Goal: Task Accomplishment & Management: Manage account settings

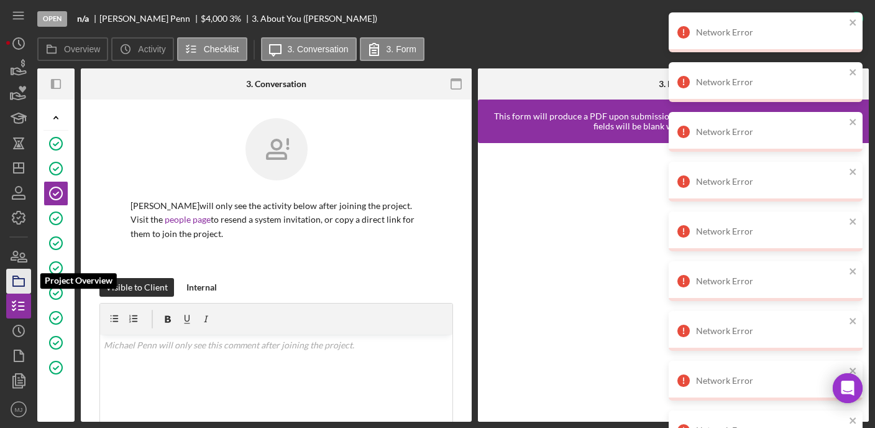
click at [15, 292] on icon "button" at bounding box center [18, 280] width 31 height 31
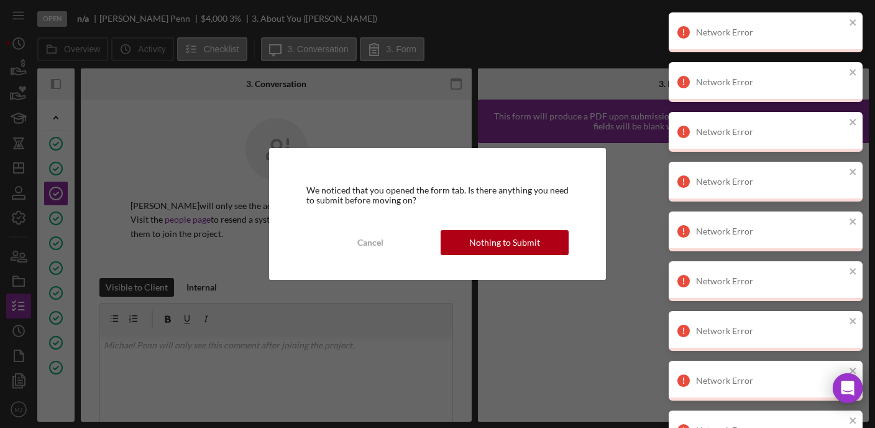
click at [366, 223] on div "We noticed that you opened the form tab. Is there anything you need to submit b…" at bounding box center [437, 214] width 337 height 132
click at [370, 233] on div "Cancel" at bounding box center [370, 242] width 26 height 25
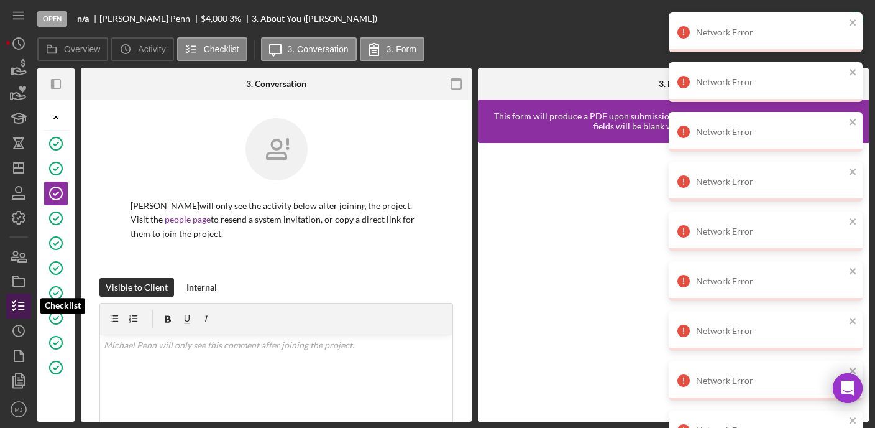
click at [14, 310] on polyline "button" at bounding box center [13, 309] width 3 height 2
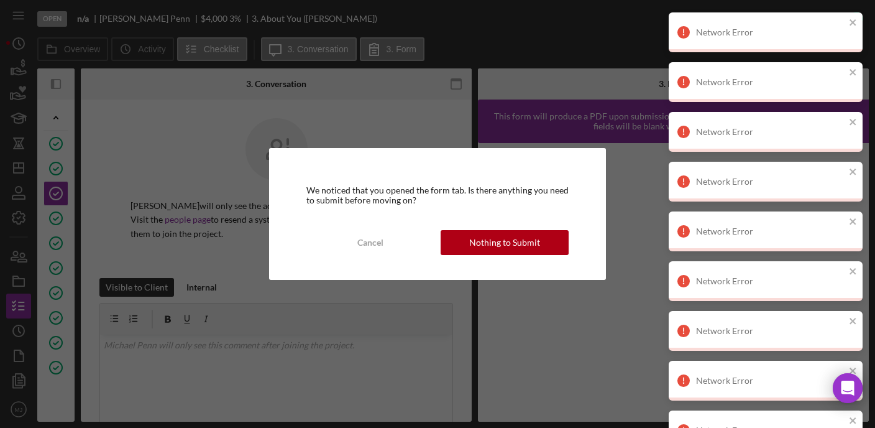
click at [518, 226] on div "We noticed that you opened the form tab. Is there anything you need to submit b…" at bounding box center [437, 214] width 337 height 132
click at [523, 236] on div "Nothing to Submit" at bounding box center [504, 242] width 71 height 25
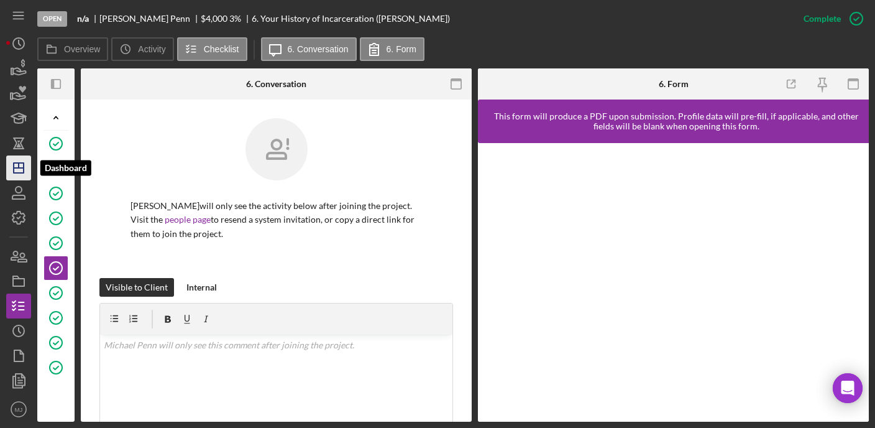
click at [20, 176] on icon "Icon/Dashboard" at bounding box center [18, 167] width 31 height 31
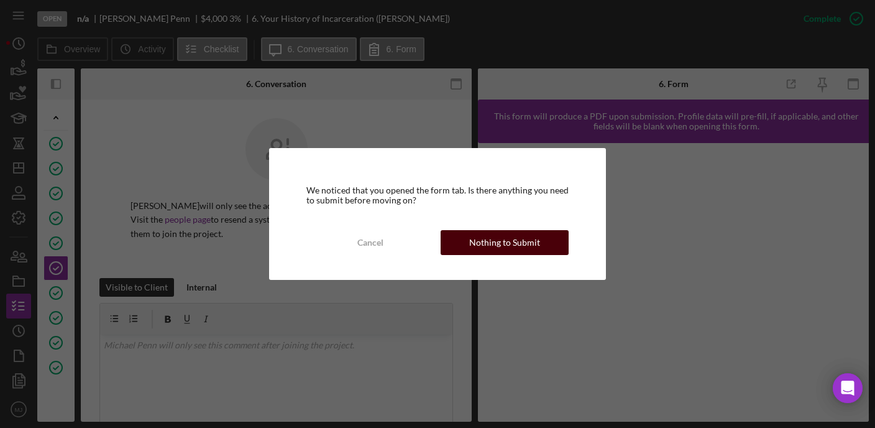
click at [511, 241] on div "Nothing to Submit" at bounding box center [504, 242] width 71 height 25
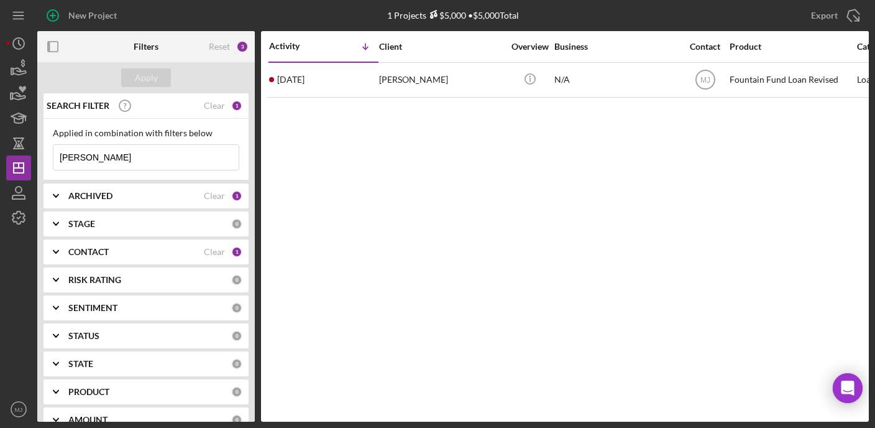
click at [52, 250] on icon "Icon/Expander" at bounding box center [55, 251] width 31 height 31
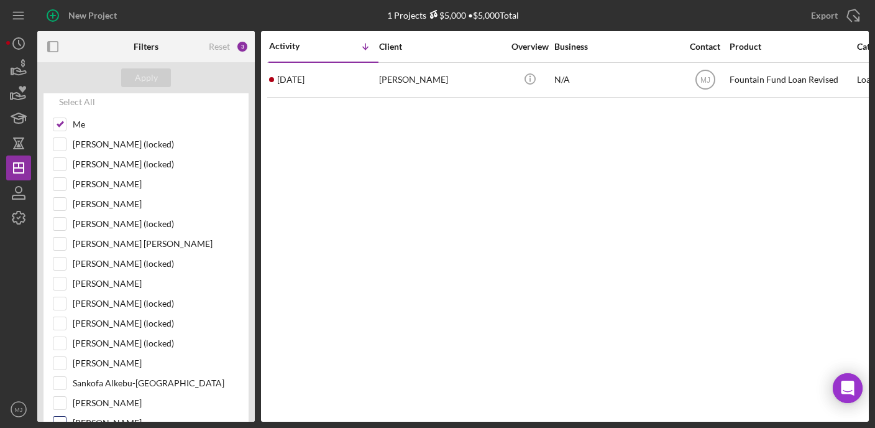
scroll to position [249, 0]
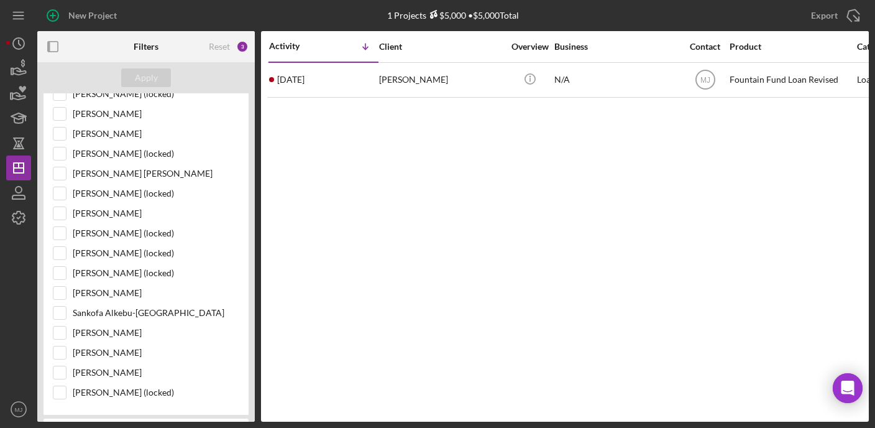
drag, startPoint x: 552, startPoint y: 109, endPoint x: 522, endPoint y: 151, distance: 51.7
click at [553, 109] on div "Activity Icon/Table Sort Arrow Client Overview Business Contact Product Categor…" at bounding box center [565, 226] width 608 height 390
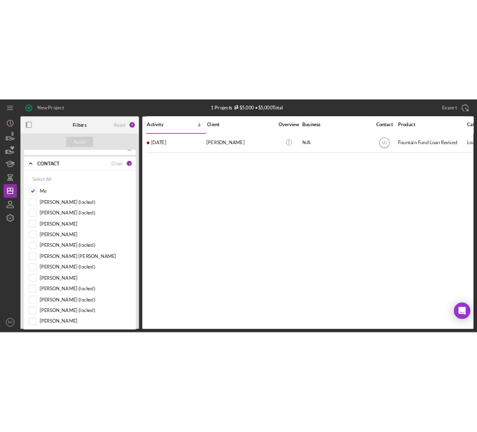
scroll to position [0, 0]
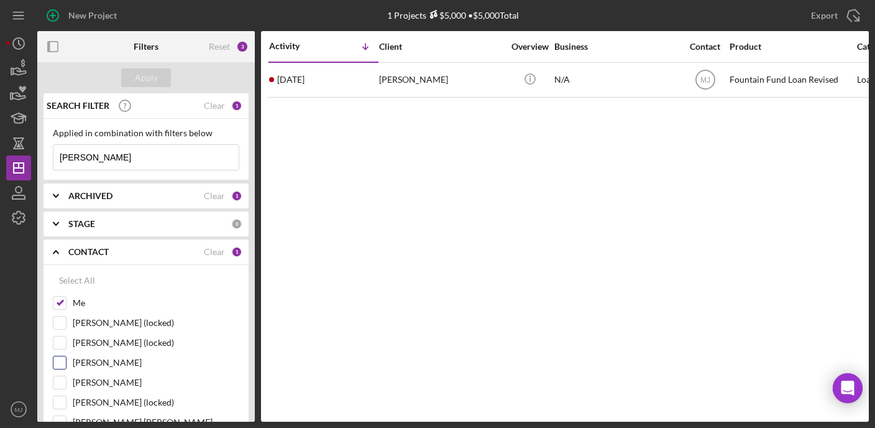
click at [65, 362] on input "[PERSON_NAME]" at bounding box center [59, 362] width 12 height 12
checkbox input "true"
click at [65, 308] on input "Me" at bounding box center [59, 303] width 12 height 12
checkbox input "false"
click at [140, 67] on div "Apply" at bounding box center [146, 77] width 218 height 31
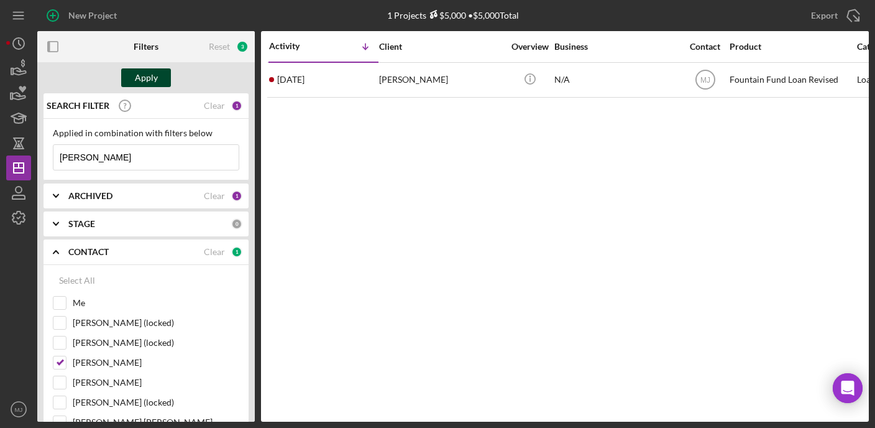
click at [140, 79] on div "Apply" at bounding box center [146, 77] width 23 height 19
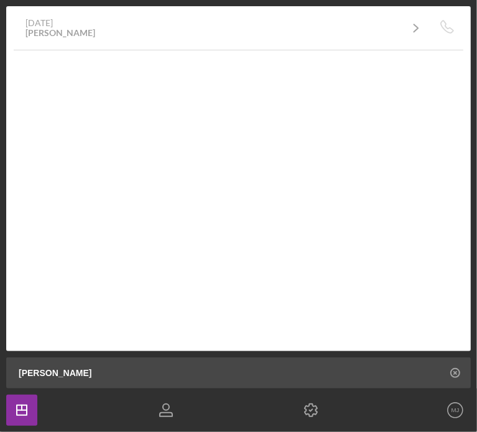
click at [455, 372] on icon at bounding box center [455, 373] width 2 height 2
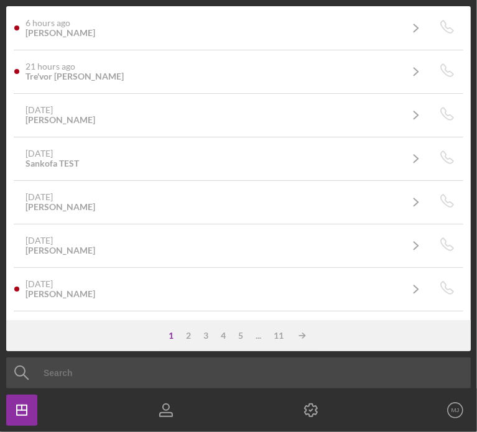
click at [122, 382] on input at bounding box center [256, 372] width 489 height 31
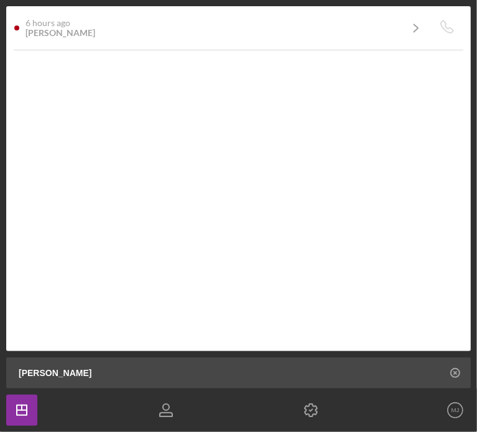
type input "[PERSON_NAME]"
click at [27, 408] on polygon "button" at bounding box center [22, 410] width 10 height 10
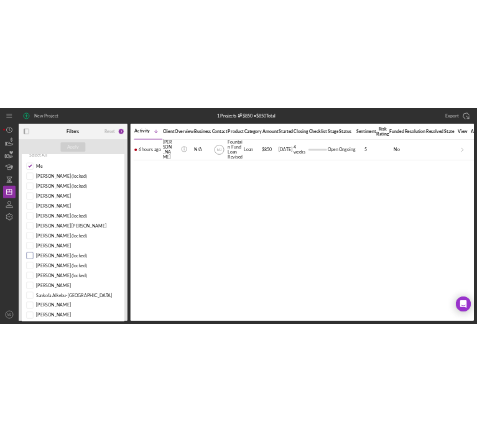
scroll to position [124, 0]
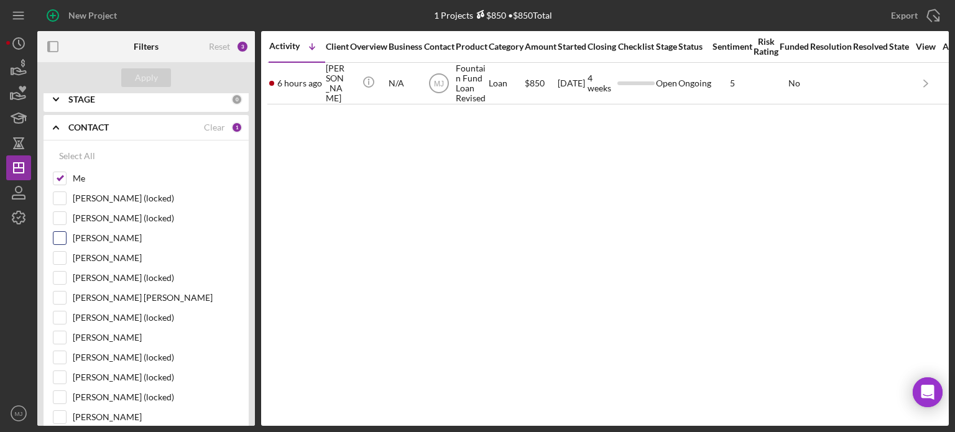
click at [58, 239] on input "[PERSON_NAME]" at bounding box center [59, 238] width 12 height 12
checkbox input "true"
click at [52, 177] on div "Select All Me [PERSON_NAME] (locked) [PERSON_NAME] (locked) [PERSON_NAME] [PERS…" at bounding box center [146, 339] width 205 height 399
click at [57, 177] on input "Me" at bounding box center [59, 178] width 12 height 12
checkbox input "false"
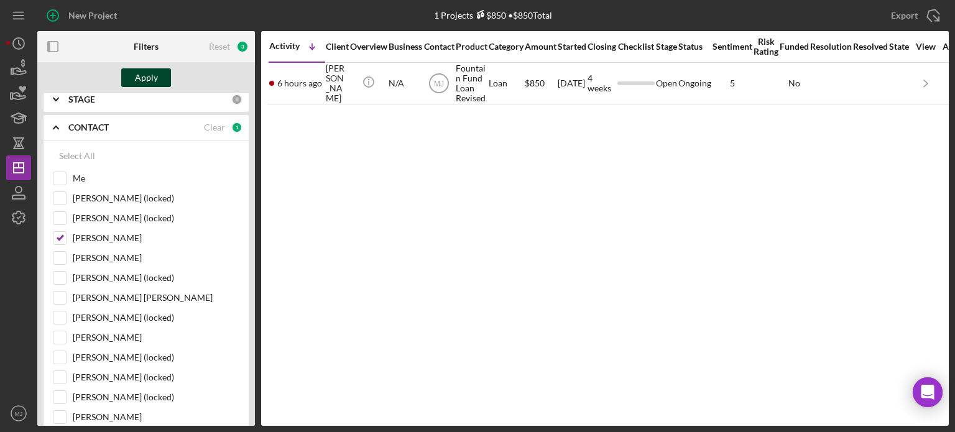
click at [139, 82] on div "Apply" at bounding box center [146, 77] width 23 height 19
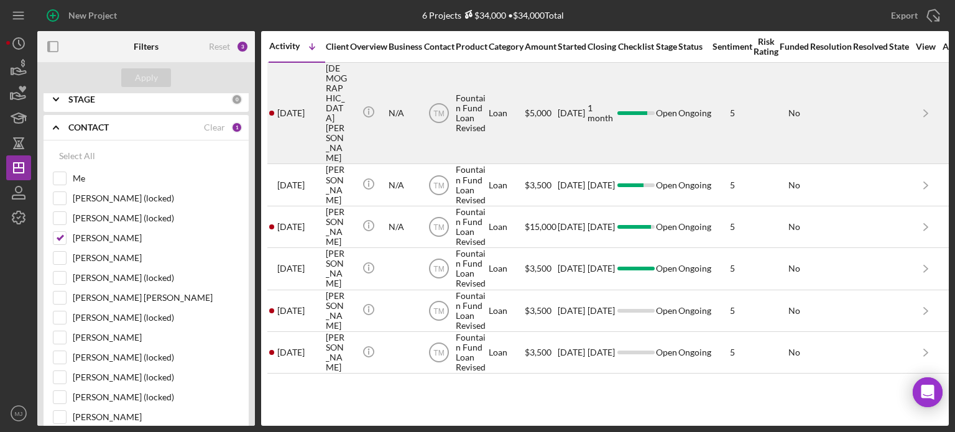
click at [327, 90] on div "[DEMOGRAPHIC_DATA][PERSON_NAME]" at bounding box center [336, 113] width 21 height 100
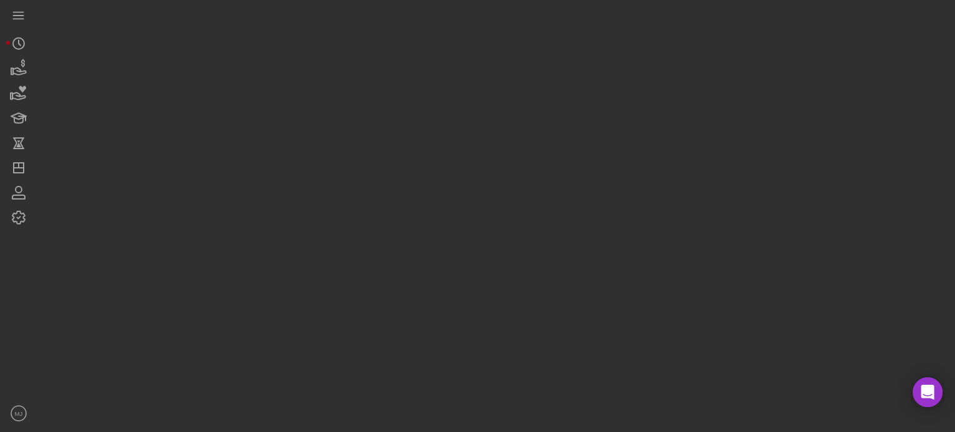
click at [327, 90] on div at bounding box center [492, 213] width 911 height 426
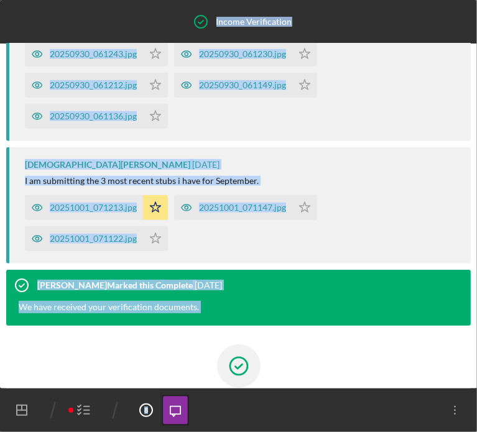
scroll to position [384, 0]
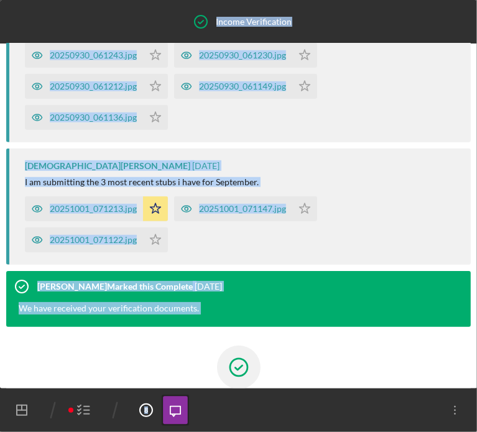
click at [83, 412] on icon "button" at bounding box center [83, 410] width 31 height 31
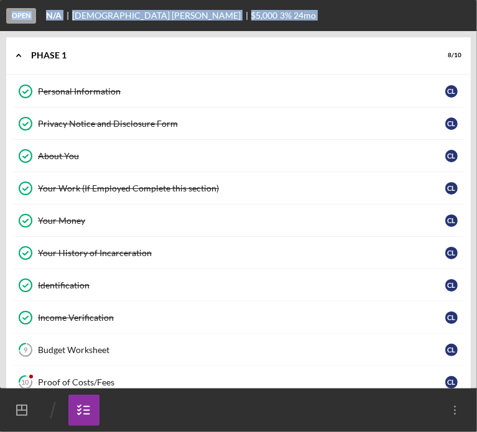
click at [37, 160] on icon "About You" at bounding box center [25, 155] width 31 height 31
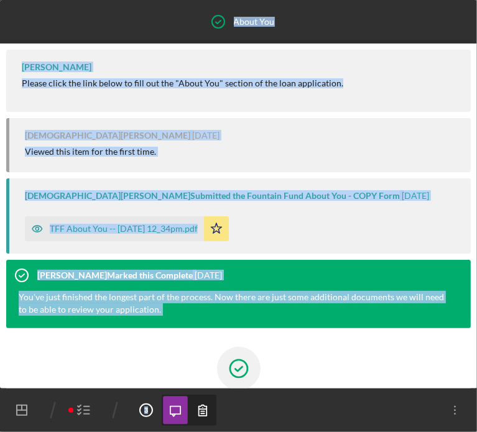
scroll to position [117, 0]
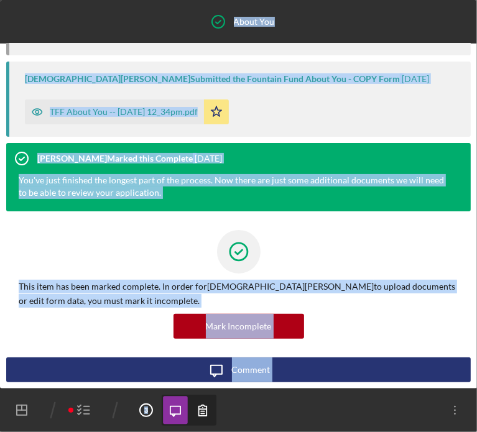
click at [147, 129] on div "[DEMOGRAPHIC_DATA][PERSON_NAME] Submitted the Fountain Fund About You - COPY Fo…" at bounding box center [238, 99] width 464 height 75
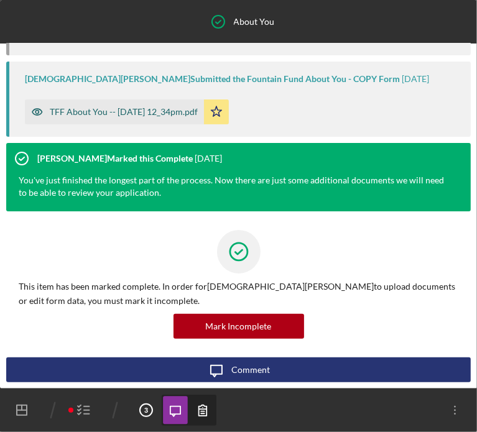
click at [140, 110] on div "TFF About You -- [DATE] 12_34pm.pdf" at bounding box center [124, 112] width 148 height 10
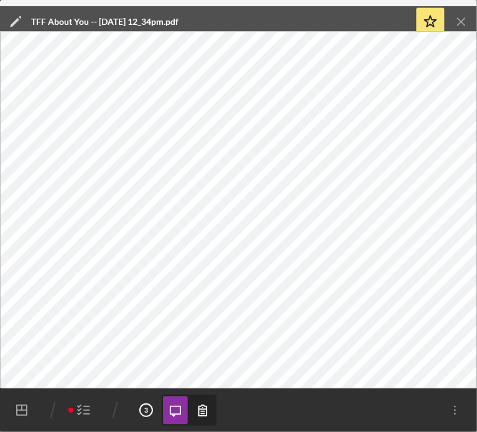
click at [82, 412] on icon "button" at bounding box center [83, 410] width 31 height 31
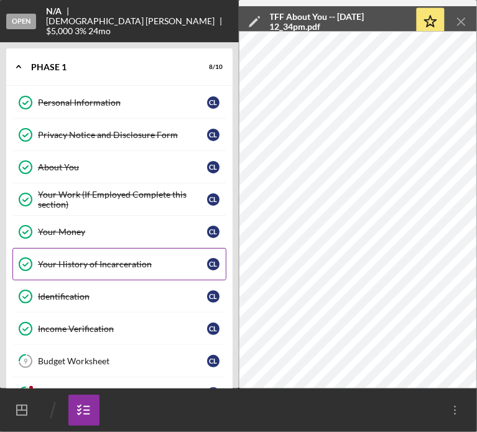
click at [70, 259] on div "Your History of Incarceration" at bounding box center [122, 264] width 169 height 10
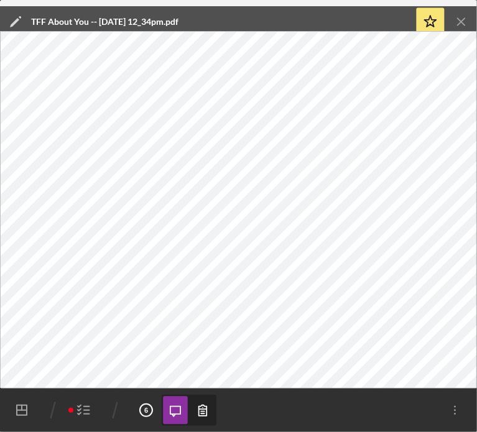
click at [461, 16] on icon "Icon/Menu Close" at bounding box center [462, 22] width 28 height 28
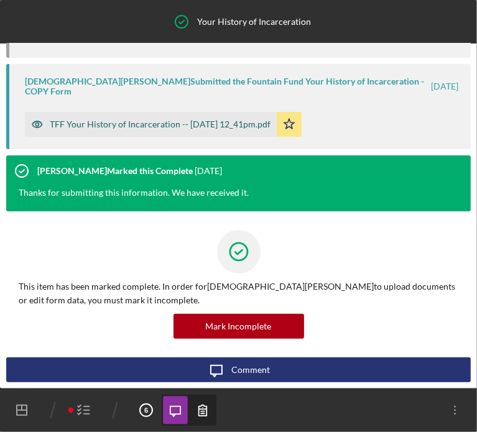
click at [152, 125] on div "TFF Your History of Incarceration -- [DATE] 12_41pm.pdf" at bounding box center [160, 124] width 221 height 10
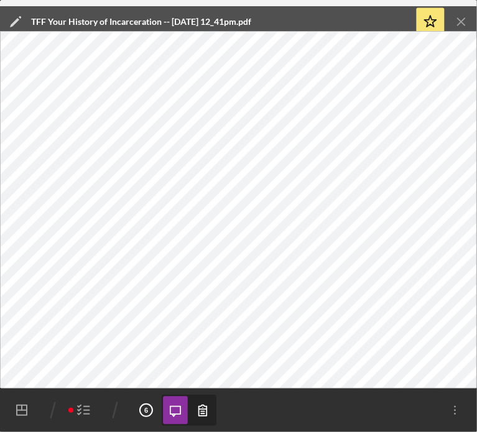
click at [78, 402] on icon "button" at bounding box center [83, 410] width 31 height 31
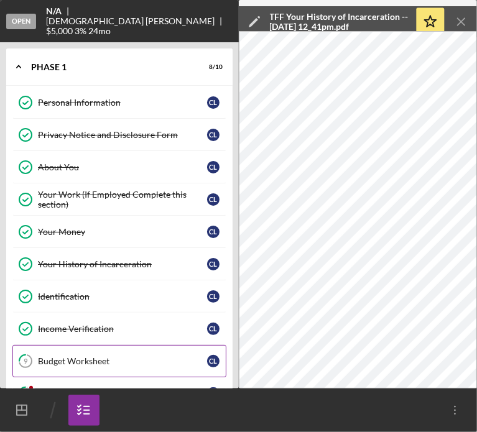
click at [76, 356] on div "Budget Worksheet" at bounding box center [122, 361] width 169 height 10
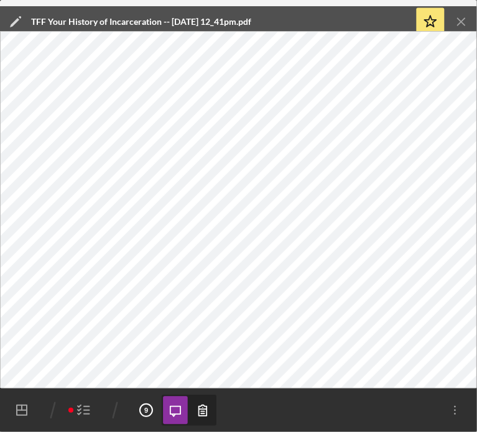
click at [464, 25] on line "button" at bounding box center [461, 21] width 7 height 7
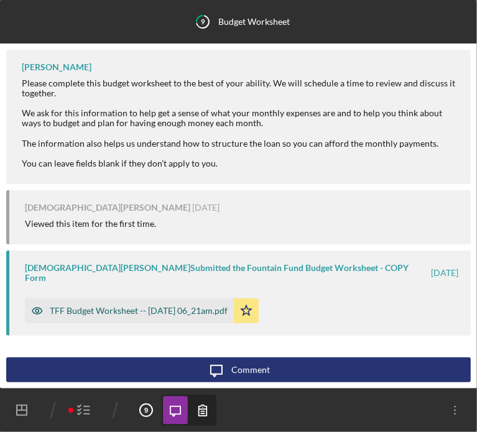
click at [110, 306] on div "TFF Budget Worksheet -- [DATE] 06_21am.pdf" at bounding box center [139, 311] width 178 height 10
